Goal: Information Seeking & Learning: Learn about a topic

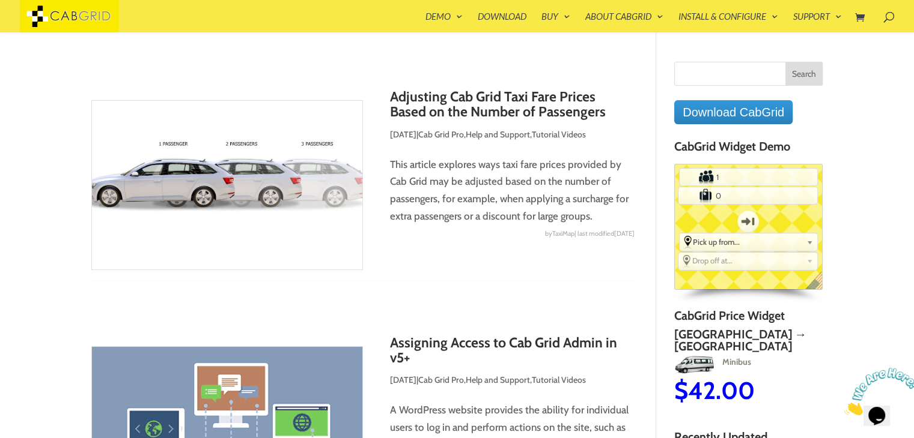
scroll to position [4, 0]
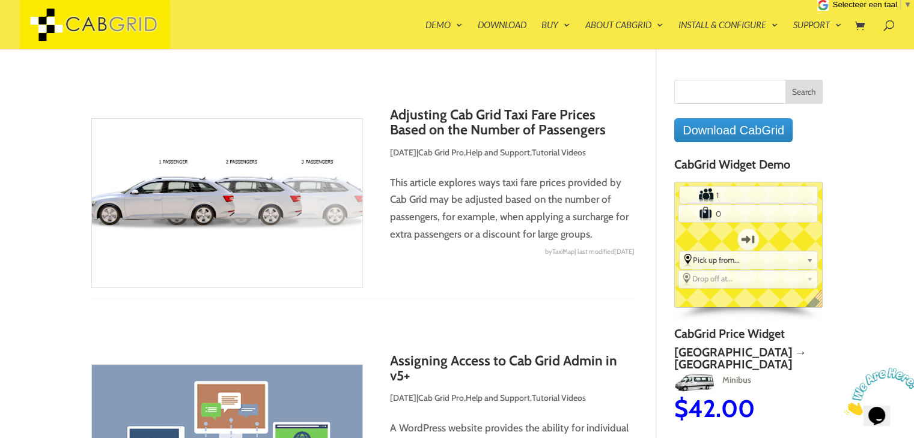
click at [189, 178] on img at bounding box center [226, 203] width 271 height 170
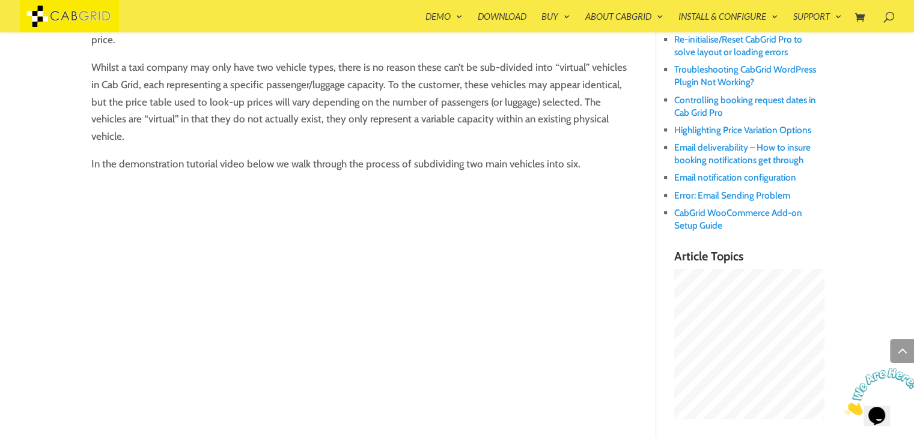
scroll to position [711, 0]
